Goal: Check status: Check status

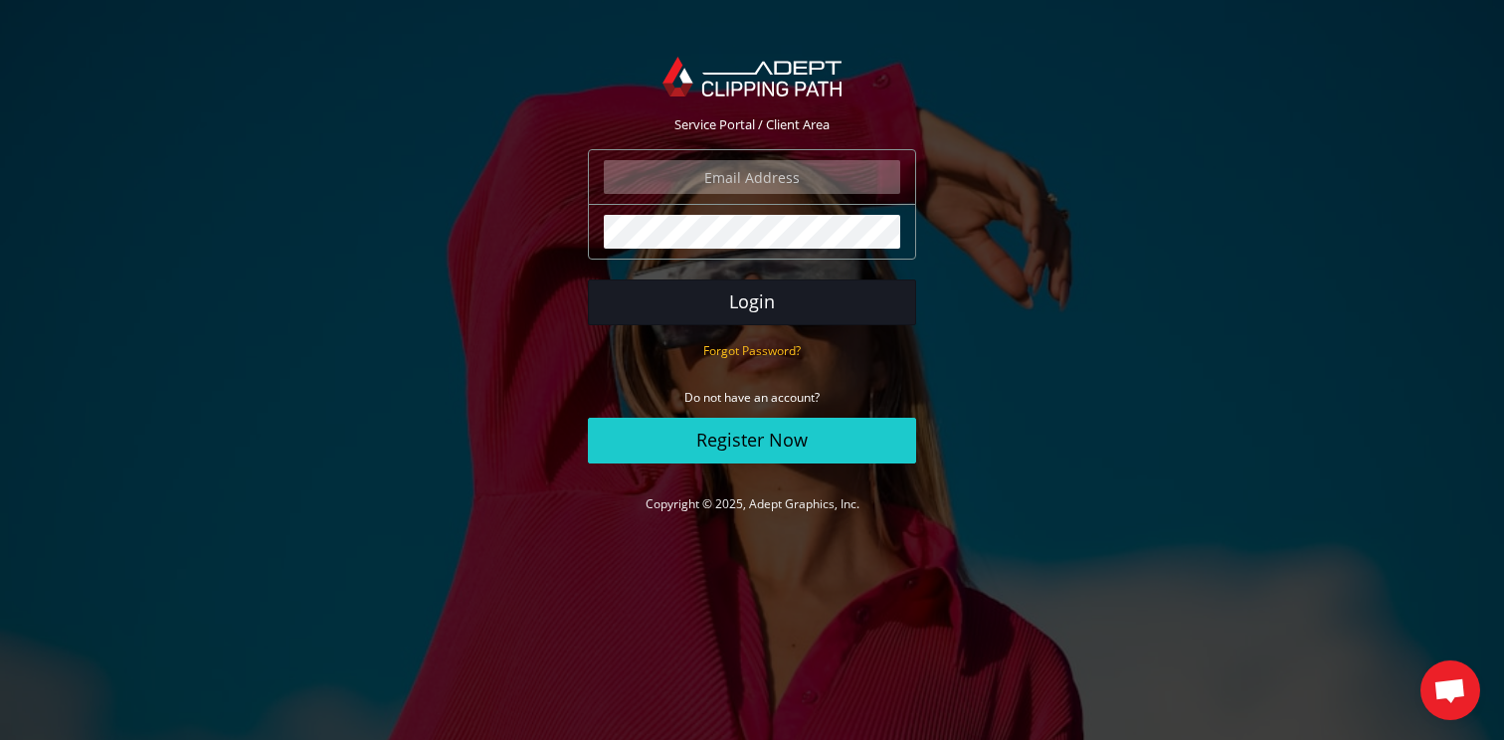
type input "marksommerlund@shoechapter.com"
click at [752, 312] on button "Login" at bounding box center [752, 302] width 328 height 46
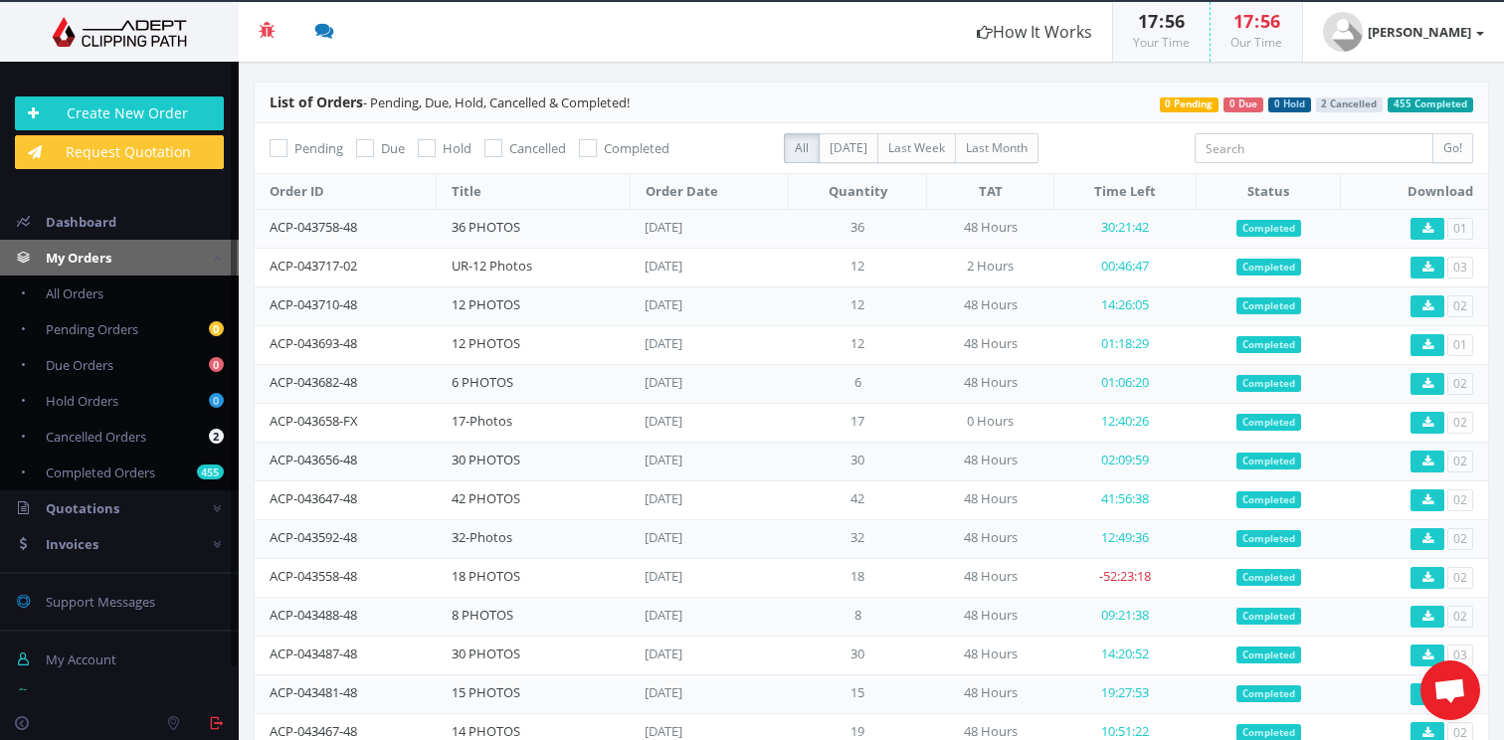
click at [1274, 229] on span "Completed" at bounding box center [1268, 229] width 65 height 18
click at [1422, 228] on icon at bounding box center [1427, 229] width 11 height 12
